Goal: Information Seeking & Learning: Learn about a topic

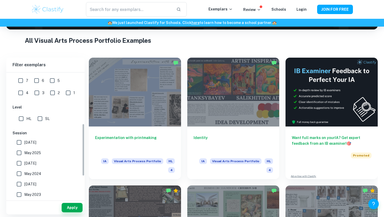
scroll to position [124, 0]
click at [19, 117] on input "HL" at bounding box center [21, 117] width 10 height 10
checkbox input "true"
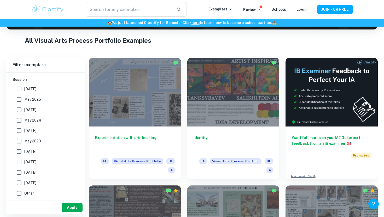
click at [70, 208] on button "Apply" at bounding box center [72, 207] width 21 height 9
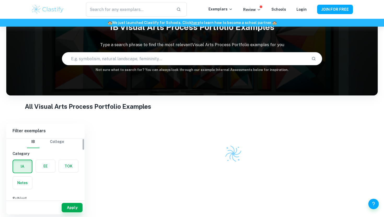
scroll to position [0, 0]
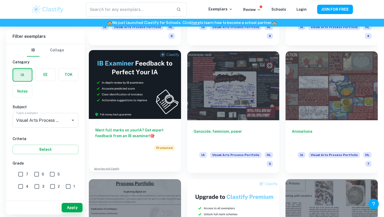
scroll to position [871, 0]
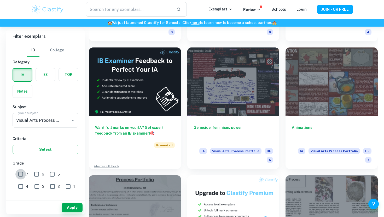
click at [25, 176] on input "7" at bounding box center [20, 174] width 10 height 10
checkbox input "true"
click at [42, 177] on span "6" at bounding box center [43, 175] width 2 height 6
click at [42, 177] on input "6" at bounding box center [36, 174] width 10 height 10
checkbox input "true"
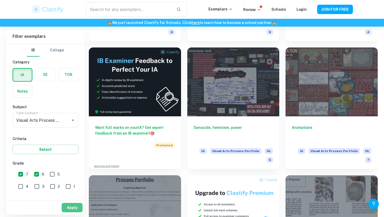
click at [72, 205] on button "Apply" at bounding box center [72, 207] width 21 height 9
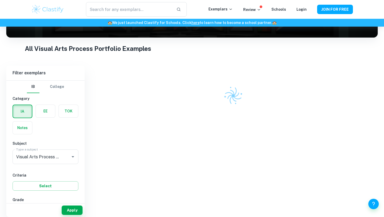
scroll to position [538, 0]
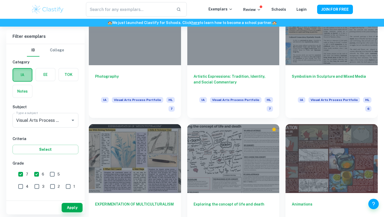
click at [21, 76] on label "button" at bounding box center [22, 75] width 19 height 13
click at [0, 0] on input "radio" at bounding box center [0, 0] width 0 height 0
click at [43, 75] on label "button" at bounding box center [45, 74] width 19 height 13
click at [0, 0] on input "radio" at bounding box center [0, 0] width 0 height 0
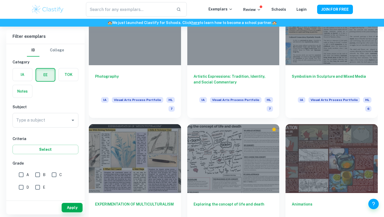
click at [30, 75] on label "button" at bounding box center [22, 74] width 19 height 13
click at [0, 0] on input "radio" at bounding box center [0, 0] width 0 height 0
click at [54, 117] on input "Visual Arts Process Portfolio" at bounding box center [41, 120] width 53 height 10
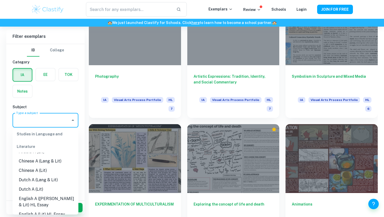
scroll to position [0, 0]
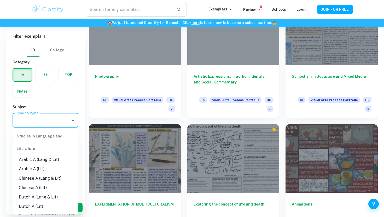
type input "a"
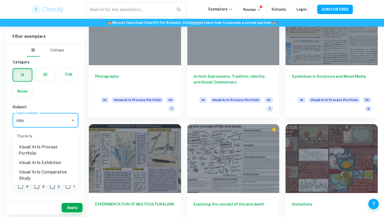
click at [47, 148] on li "Visual Arts Process Portfolio" at bounding box center [46, 151] width 66 height 16
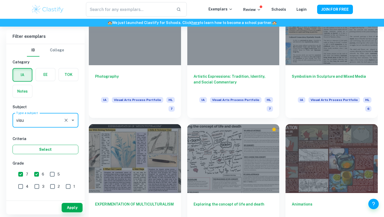
type input "Visual Arts Process Portfolio"
click at [51, 149] on button "Select" at bounding box center [46, 149] width 66 height 9
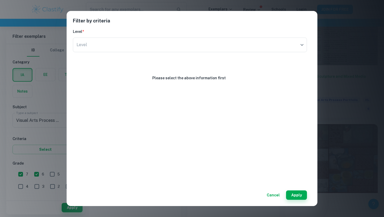
click at [271, 195] on button "Cancel" at bounding box center [272, 195] width 17 height 9
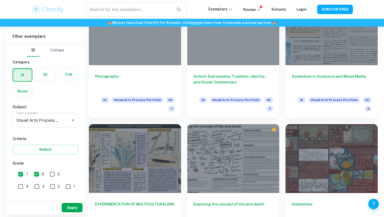
click at [77, 206] on button "Apply" at bounding box center [72, 207] width 21 height 9
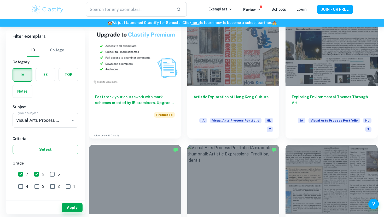
scroll to position [538, 0]
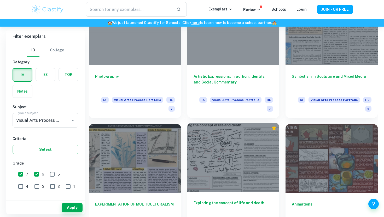
click at [223, 137] on div at bounding box center [233, 157] width 92 height 69
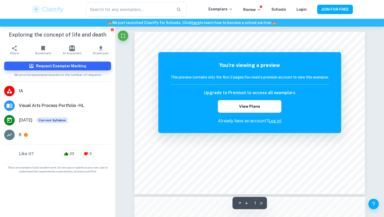
drag, startPoint x: 252, startPoint y: 78, endPoint x: 252, endPoint y: 84, distance: 5.5
click at [252, 83] on div "This preview contains only the first 2 pages. You need a premium account to vie…" at bounding box center [249, 79] width 158 height 10
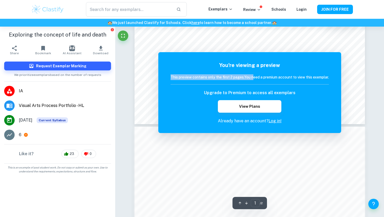
scroll to position [179, 0]
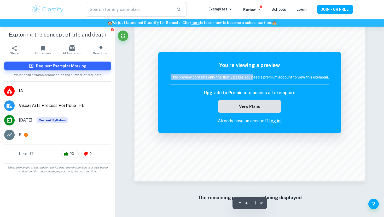
click at [251, 108] on button "View Plans" at bounding box center [249, 106] width 63 height 13
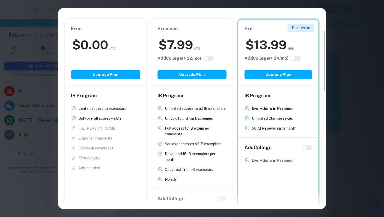
scroll to position [70, 0]
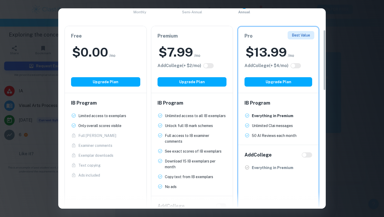
click at [356, 33] on div "Easily Ace Your IB Coursework & Crush College Essays. Get Clastify Premium Get …" at bounding box center [192, 108] width 384 height 217
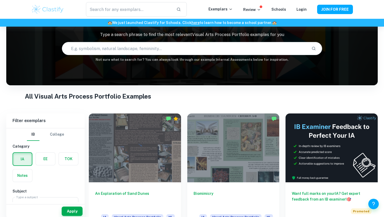
scroll to position [40, 0]
